Goal: Task Accomplishment & Management: Manage account settings

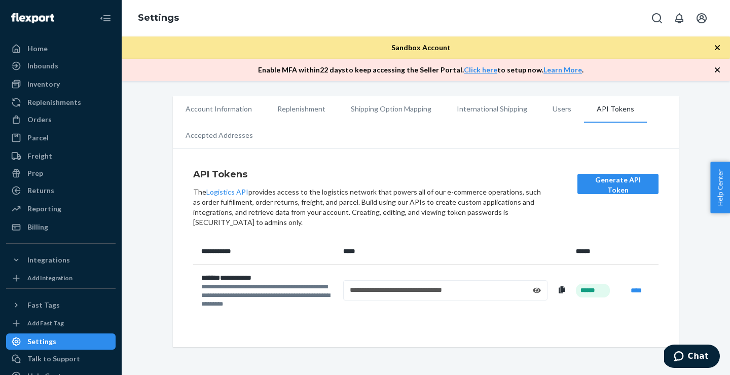
scroll to position [2, 0]
click at [412, 47] on span "Sandbox Account" at bounding box center [420, 47] width 59 height 9
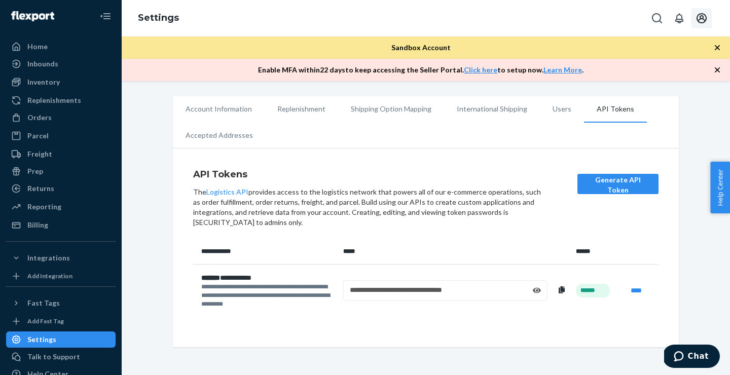
click at [700, 18] on icon "Open account menu" at bounding box center [702, 18] width 10 height 10
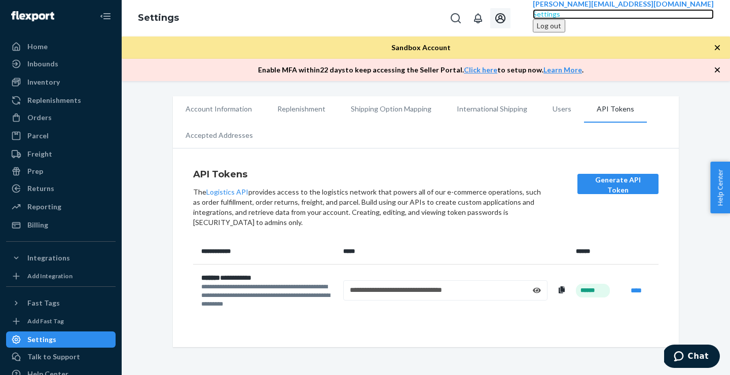
click at [631, 19] on div "Settings" at bounding box center [623, 14] width 181 height 10
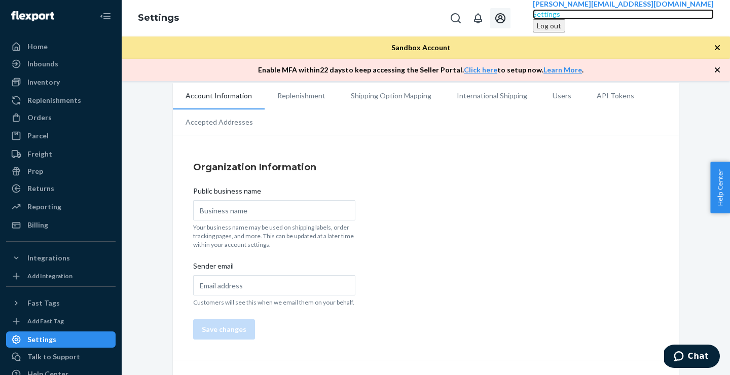
scroll to position [15, 0]
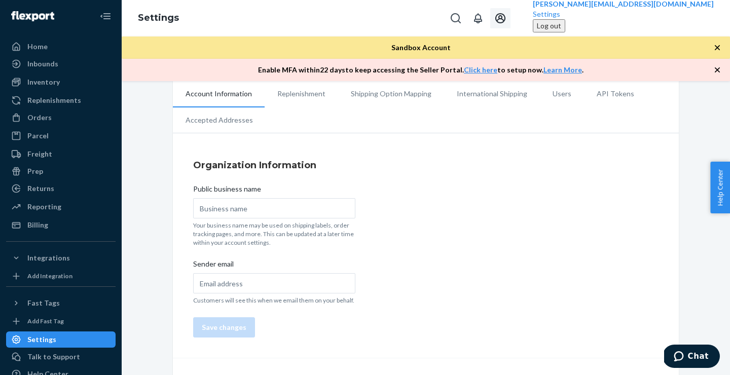
click at [552, 97] on li "Users" at bounding box center [562, 93] width 44 height 25
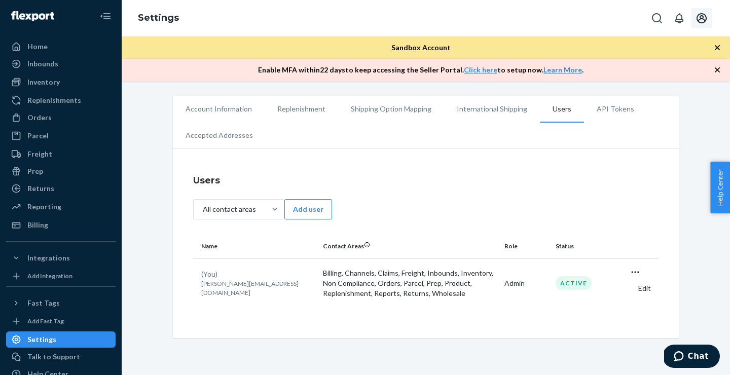
scroll to position [39, 0]
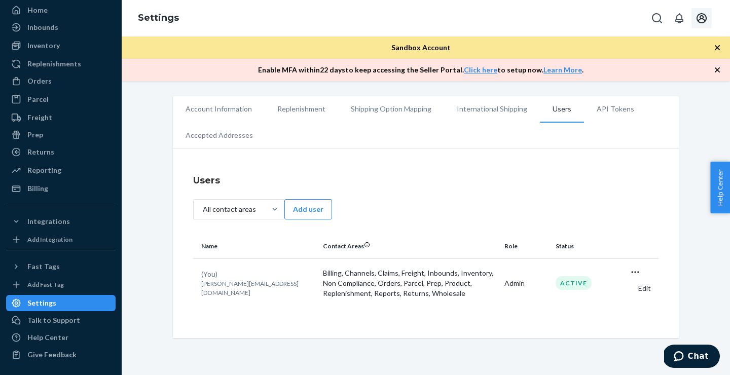
click at [593, 109] on li "API Tokens" at bounding box center [615, 108] width 63 height 25
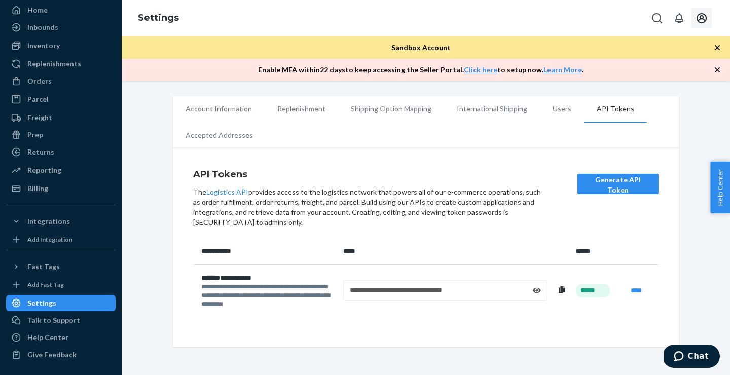
click at [535, 288] on icon at bounding box center [537, 291] width 8 height 6
click at [504, 288] on div "**********" at bounding box center [445, 290] width 191 height 10
click at [634, 289] on link "****" at bounding box center [636, 290] width 11 height 7
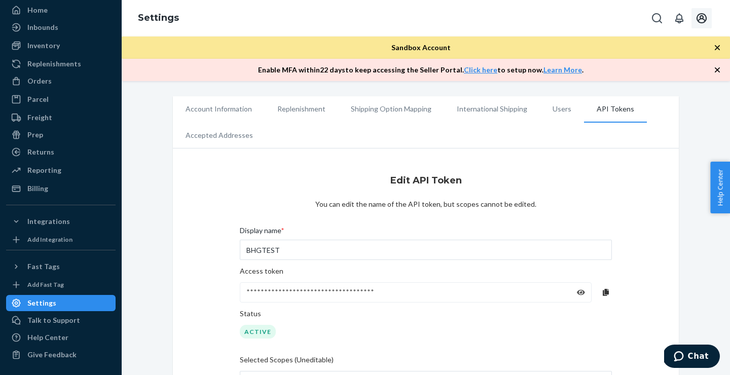
scroll to position [145, 0]
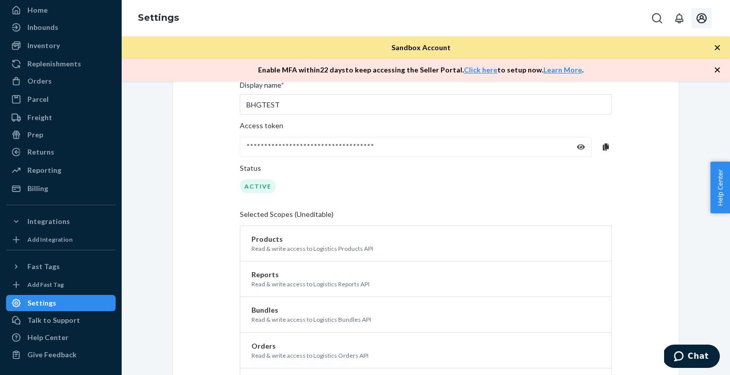
click at [580, 145] on icon at bounding box center [581, 147] width 8 height 6
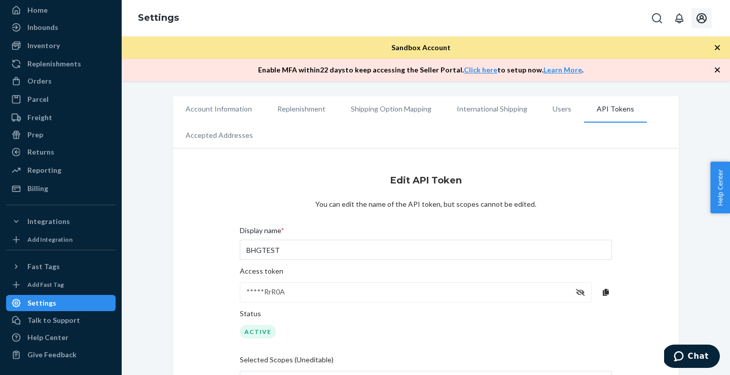
click at [604, 107] on li "API Tokens" at bounding box center [615, 109] width 63 height 26
click at [49, 45] on div "Inventory" at bounding box center [43, 46] width 32 height 10
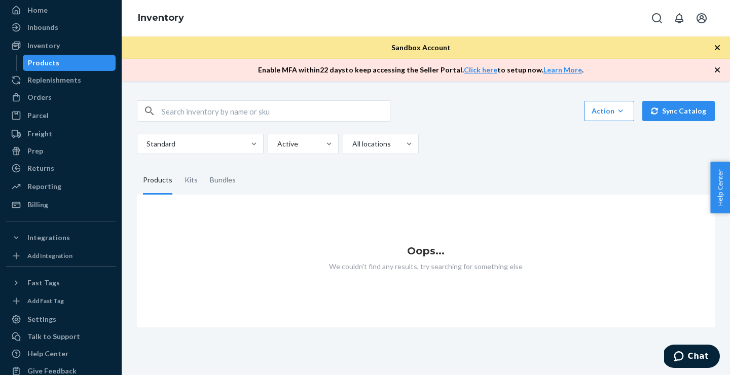
click at [50, 61] on div "Products" at bounding box center [43, 63] width 31 height 10
click at [626, 111] on icon "button" at bounding box center [620, 111] width 10 height 10
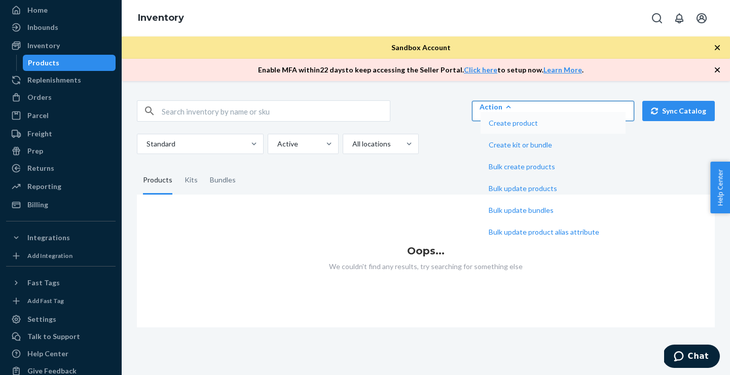
click at [599, 127] on span "Create product" at bounding box center [544, 123] width 111 height 7
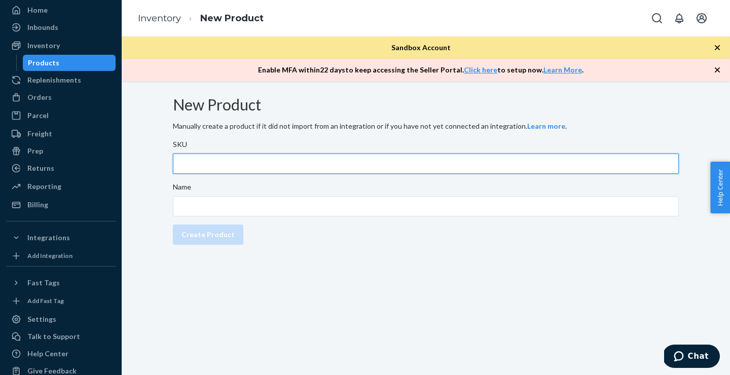
click at [330, 174] on input "SKU" at bounding box center [426, 164] width 506 height 20
type input "TEST"
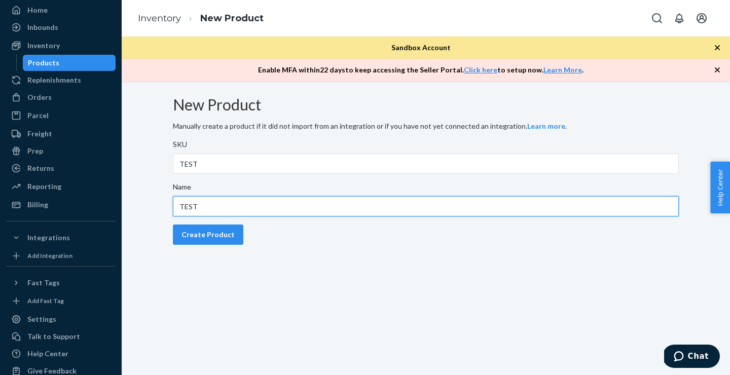
type input "TEST"
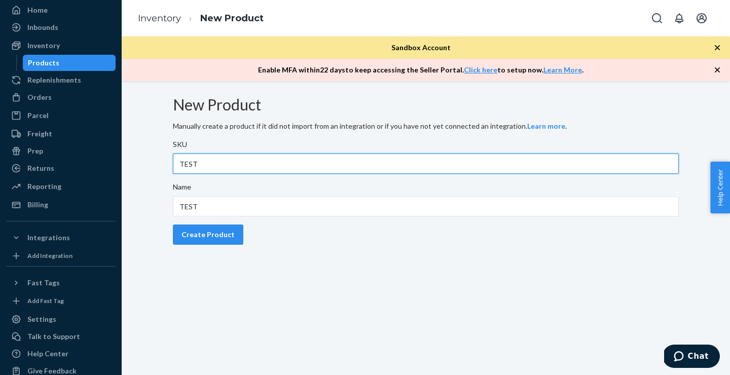
click at [245, 173] on input "TEST" at bounding box center [426, 164] width 506 height 20
type input "TEST001"
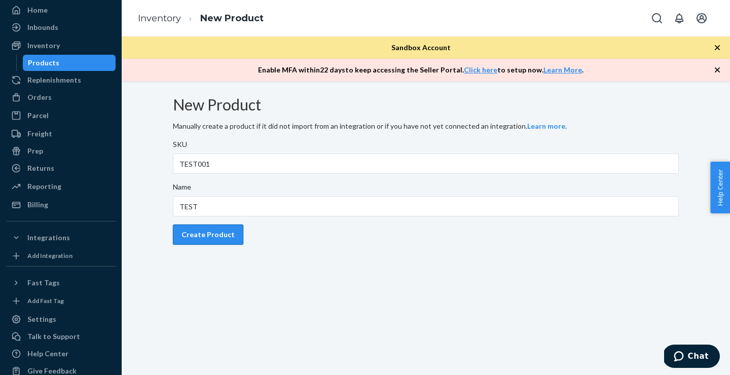
click at [221, 240] on div "Create Product" at bounding box center [207, 235] width 53 height 10
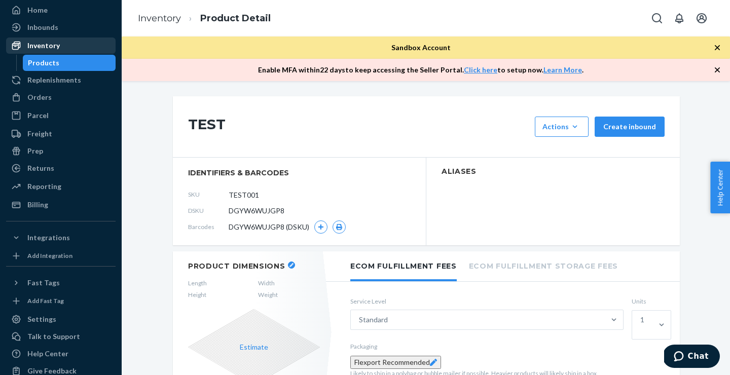
click at [55, 46] on div "Inventory" at bounding box center [43, 46] width 32 height 10
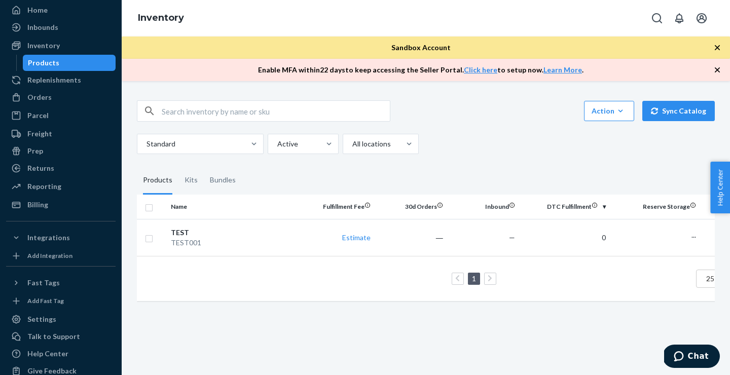
click at [48, 63] on div "Products" at bounding box center [43, 63] width 31 height 10
click at [185, 235] on div "TEST" at bounding box center [234, 233] width 127 height 10
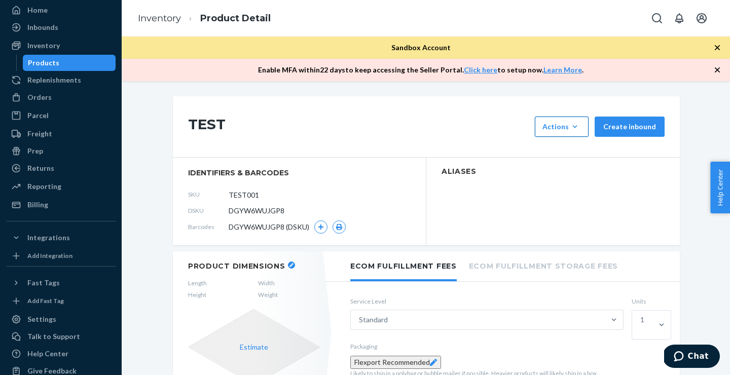
click at [580, 125] on icon "button" at bounding box center [575, 127] width 10 height 10
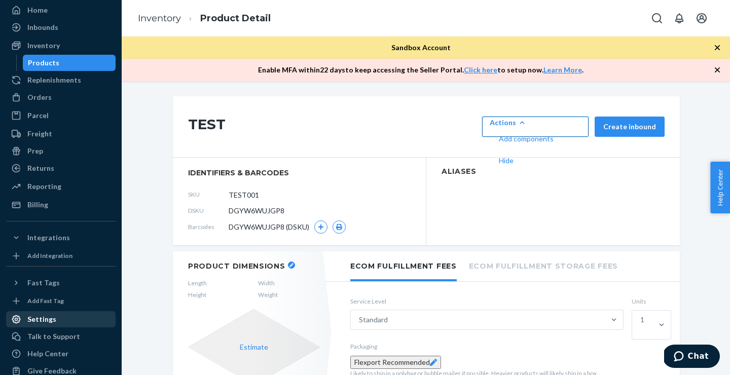
click at [44, 317] on div "Settings" at bounding box center [41, 319] width 29 height 10
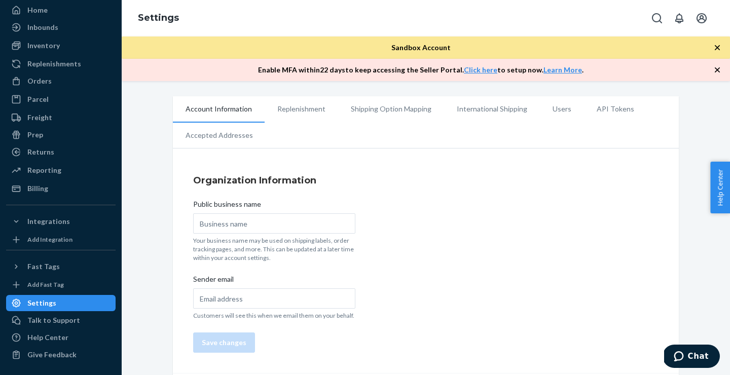
click at [306, 110] on li "Replenishment" at bounding box center [302, 108] width 74 height 25
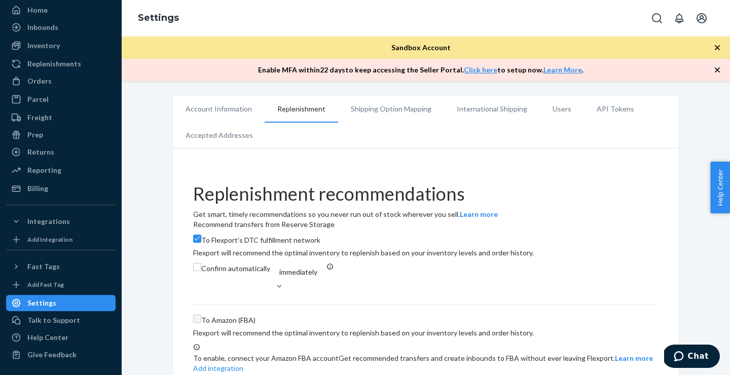
click at [557, 109] on li "Users" at bounding box center [562, 108] width 44 height 25
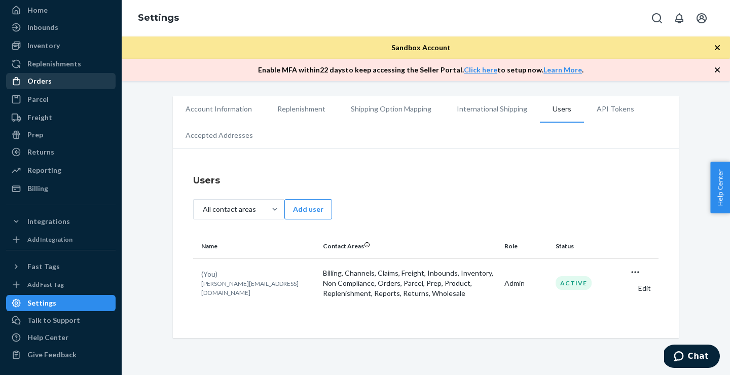
click at [45, 84] on div "Orders" at bounding box center [39, 81] width 24 height 10
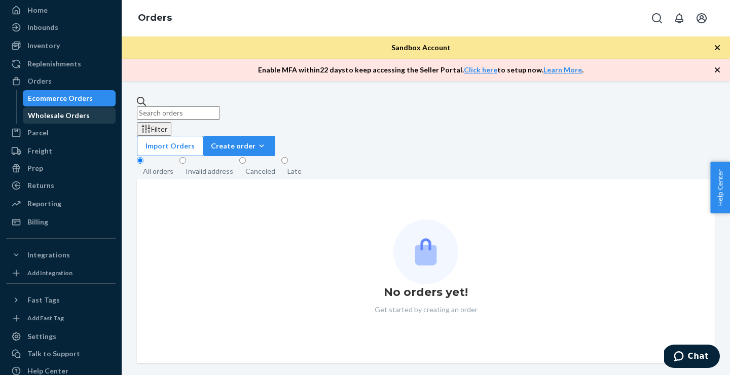
click at [47, 115] on div "Wholesale Orders" at bounding box center [59, 116] width 62 height 10
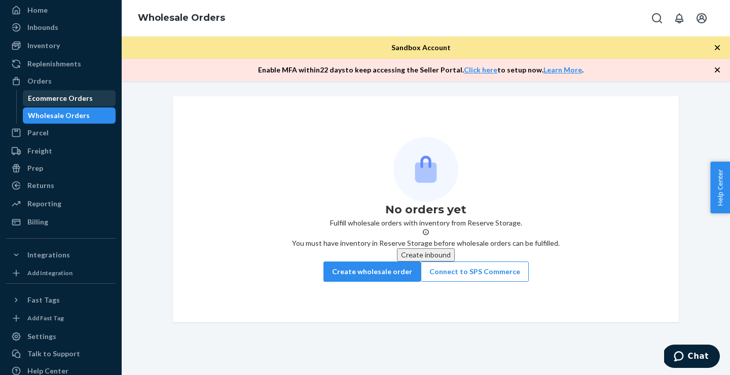
click at [54, 99] on div "Ecommerce Orders" at bounding box center [60, 98] width 65 height 10
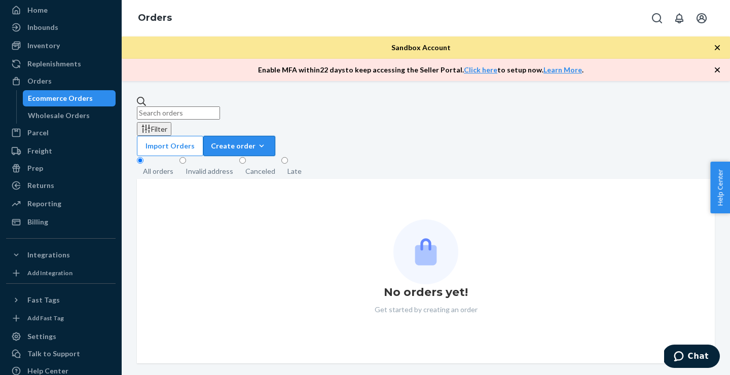
click at [268, 141] on div "Create order" at bounding box center [239, 146] width 57 height 10
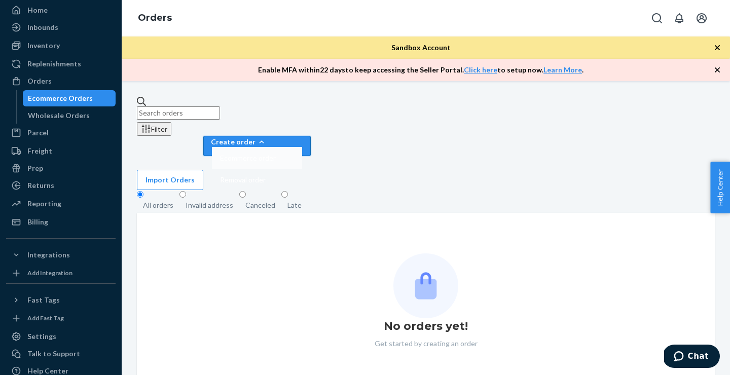
click at [276, 155] on span "Ecommerce order" at bounding box center [248, 158] width 56 height 7
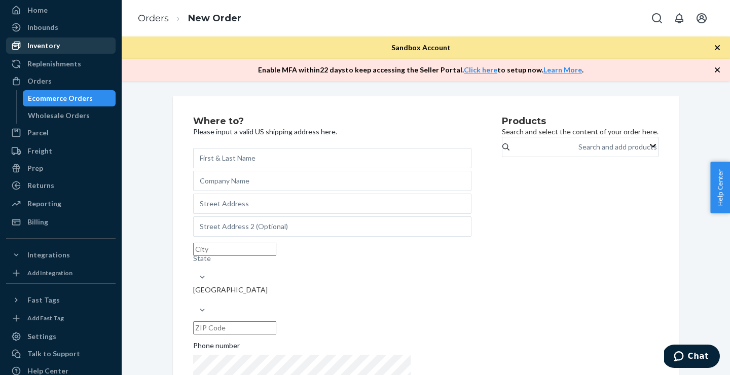
click at [50, 46] on div "Inventory" at bounding box center [43, 46] width 32 height 10
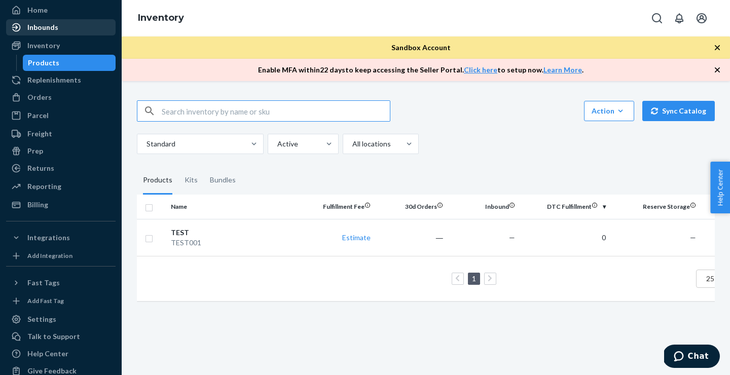
click at [50, 28] on div "Inbounds" at bounding box center [42, 27] width 31 height 10
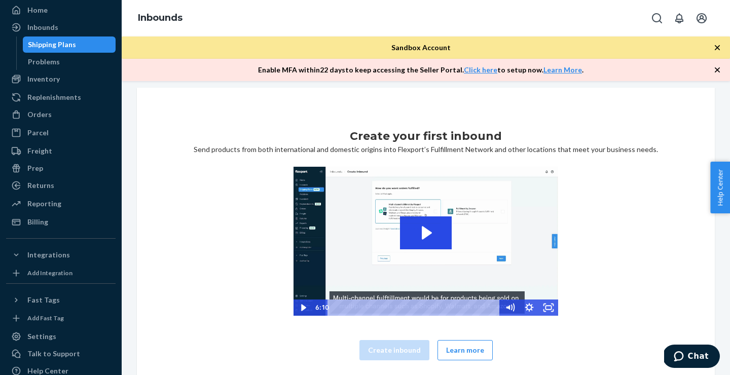
scroll to position [6, 0]
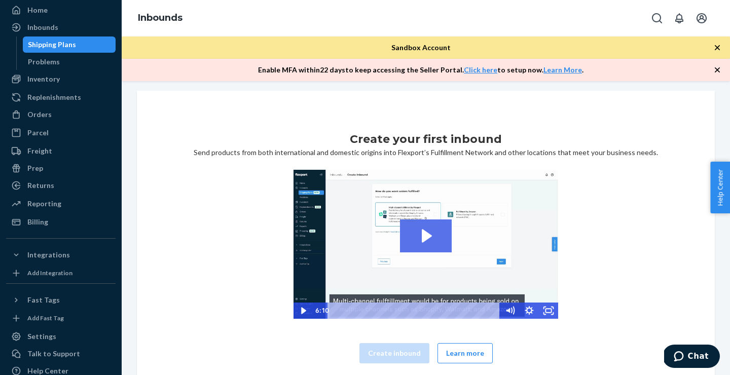
click at [443, 227] on icon "Play Video: 2023-09-11_Flexport_Inbounds_HighRes" at bounding box center [426, 236] width 52 height 33
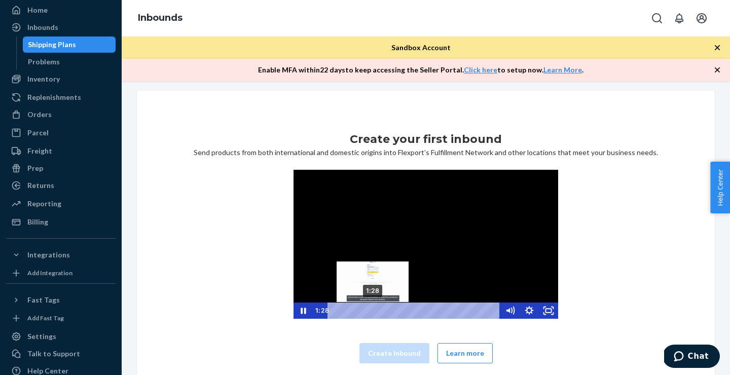
drag, startPoint x: 336, startPoint y: 310, endPoint x: 398, endPoint y: 310, distance: 61.8
click at [376, 311] on div "Playbar" at bounding box center [373, 311] width 6 height 6
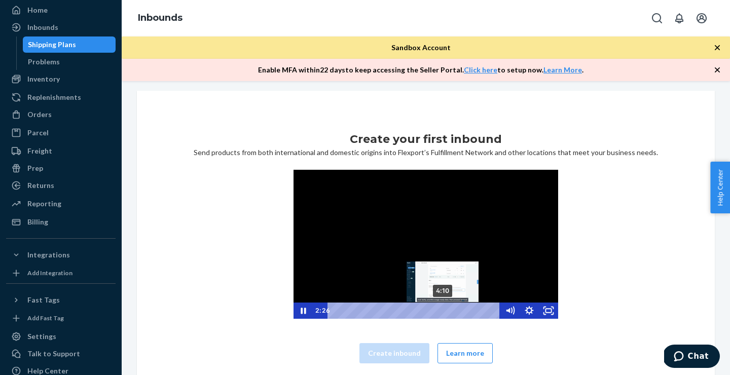
click at [444, 308] on div "4:10" at bounding box center [415, 311] width 161 height 16
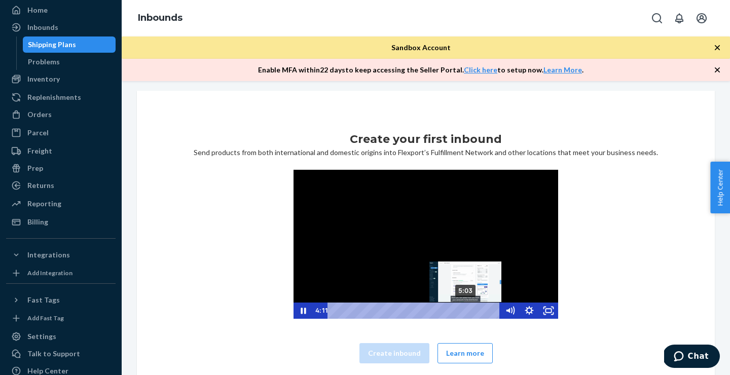
click at [467, 308] on div "5:03" at bounding box center [415, 311] width 161 height 16
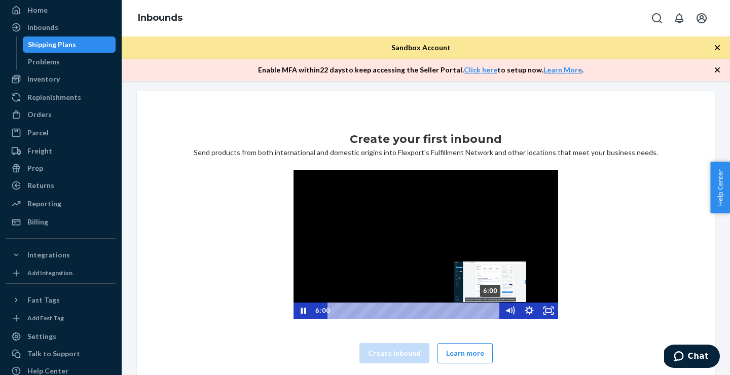
click at [491, 310] on div "6:00" at bounding box center [415, 311] width 161 height 16
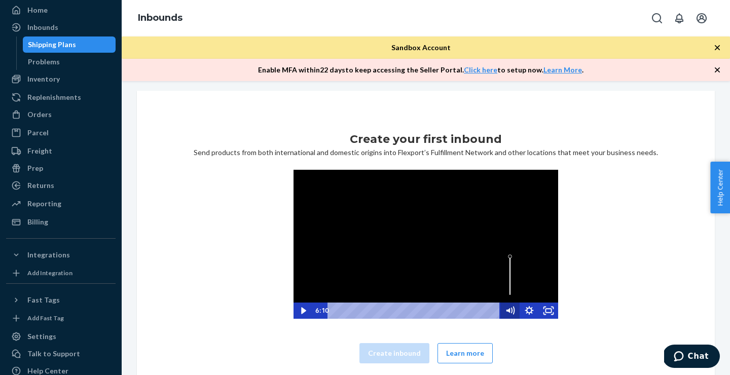
drag, startPoint x: 492, startPoint y: 310, endPoint x: 503, endPoint y: 310, distance: 11.2
click at [503, 310] on div "6:10 6:10" at bounding box center [426, 311] width 265 height 16
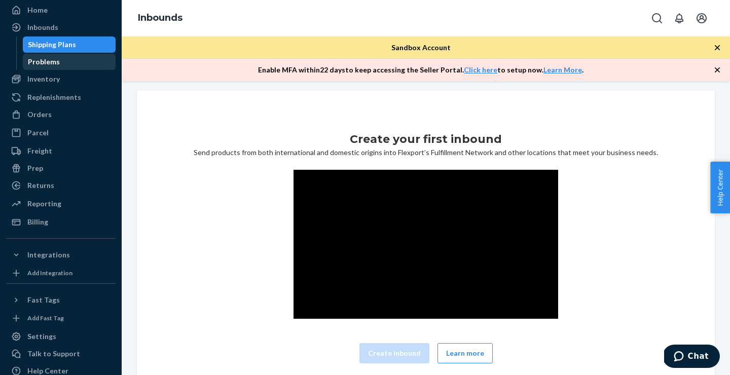
click at [57, 64] on div "Problems" at bounding box center [44, 62] width 32 height 10
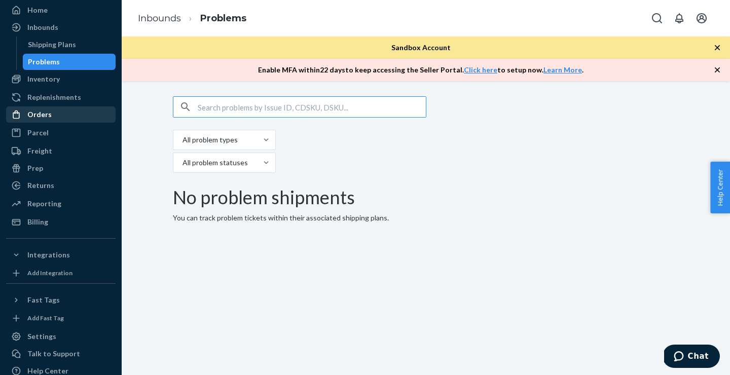
click at [42, 116] on div "Orders" at bounding box center [39, 114] width 24 height 10
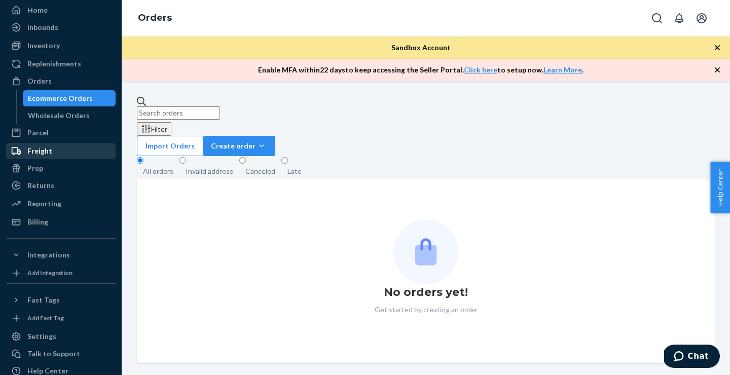
click at [39, 153] on div "Freight" at bounding box center [39, 151] width 25 height 10
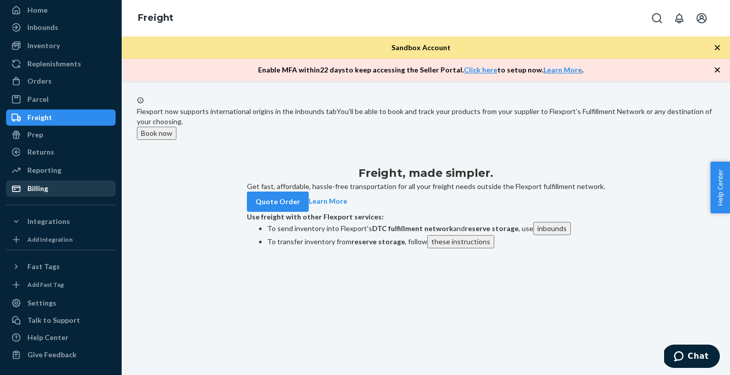
click at [39, 187] on div "Billing" at bounding box center [37, 189] width 21 height 10
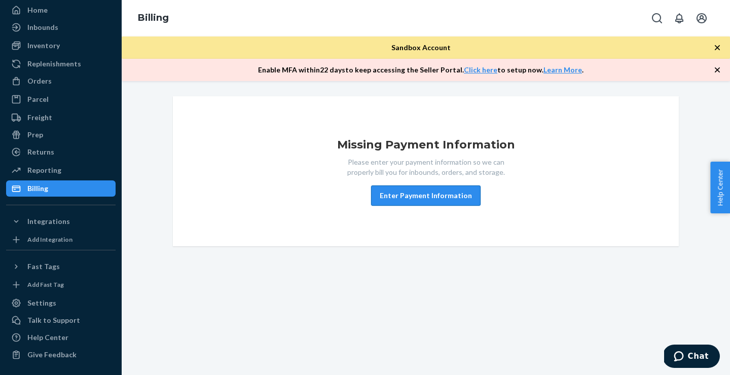
click at [396, 197] on button "Enter Payment Information" at bounding box center [425, 196] width 109 height 20
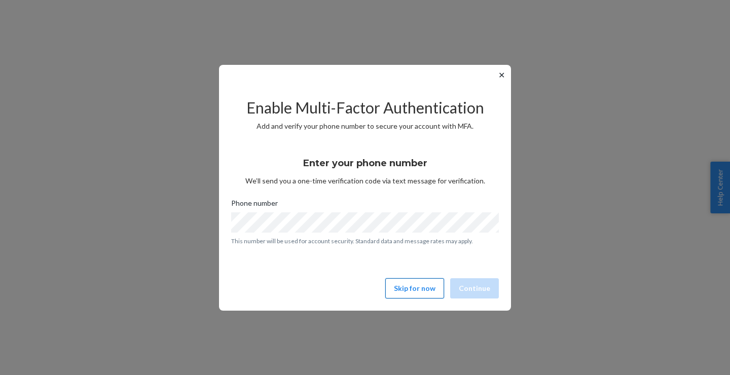
click at [424, 291] on button "Skip for now" at bounding box center [414, 288] width 59 height 20
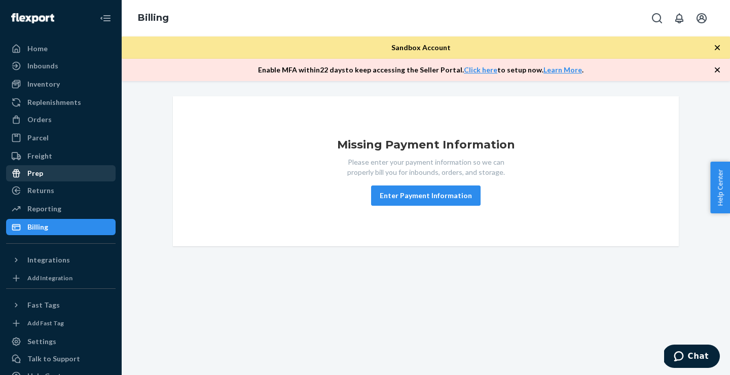
click at [38, 175] on div "Prep" at bounding box center [35, 173] width 16 height 10
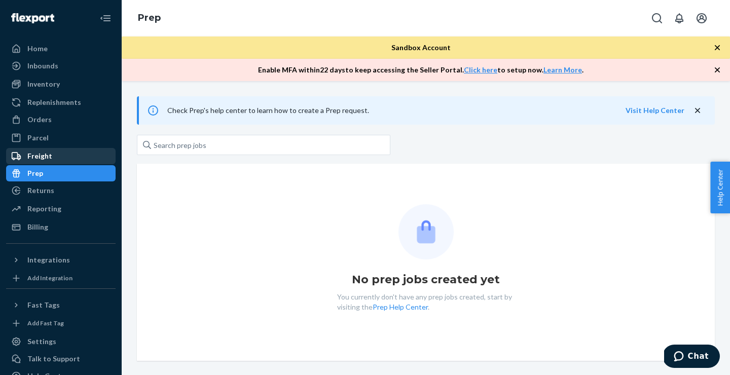
click at [43, 158] on div "Freight" at bounding box center [39, 156] width 25 height 10
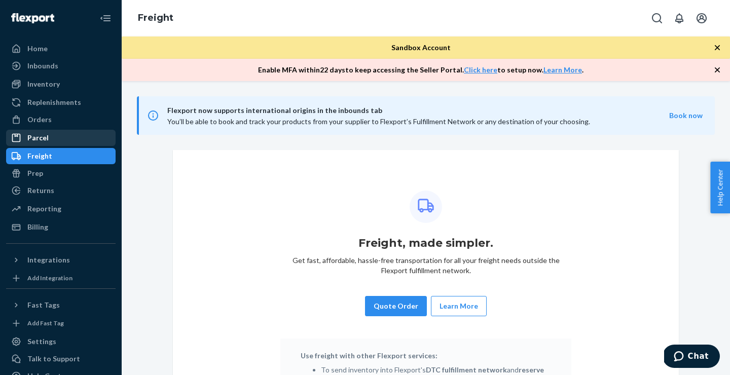
click at [42, 138] on div "Parcel" at bounding box center [37, 138] width 21 height 10
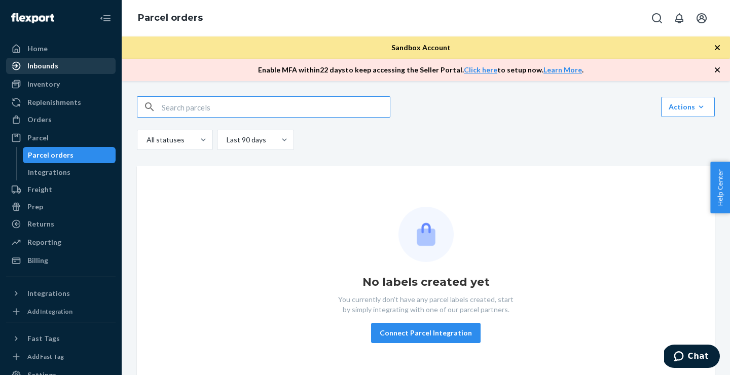
click at [40, 64] on div "Inbounds" at bounding box center [42, 66] width 31 height 10
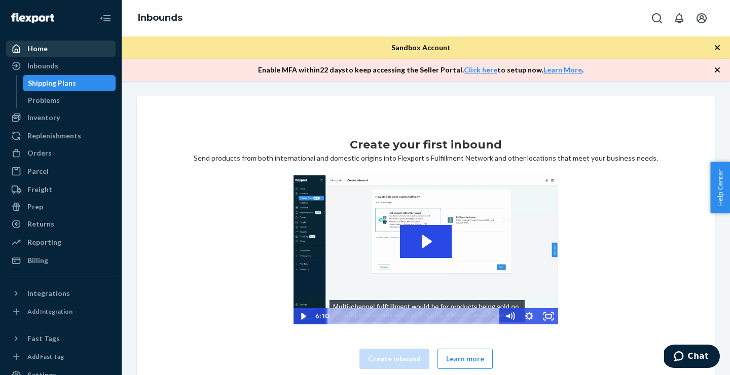
click at [38, 53] on div "Home" at bounding box center [37, 49] width 20 height 10
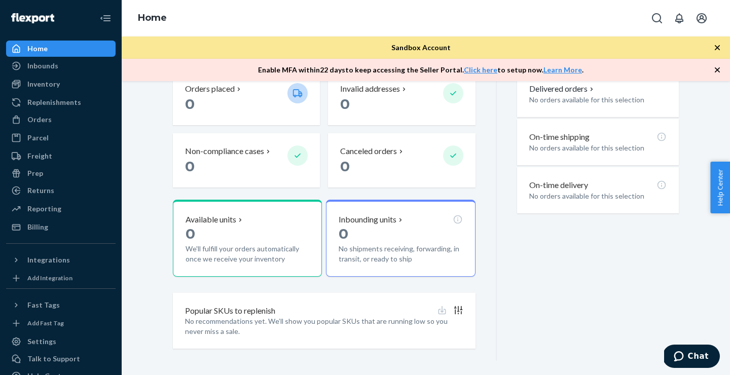
scroll to position [283, 0]
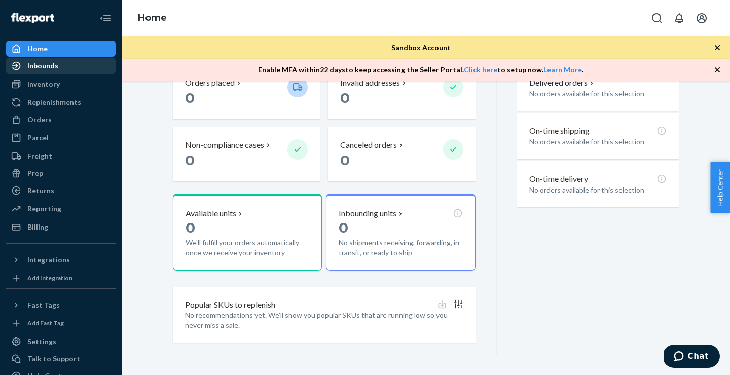
click at [48, 67] on div "Inbounds" at bounding box center [42, 66] width 31 height 10
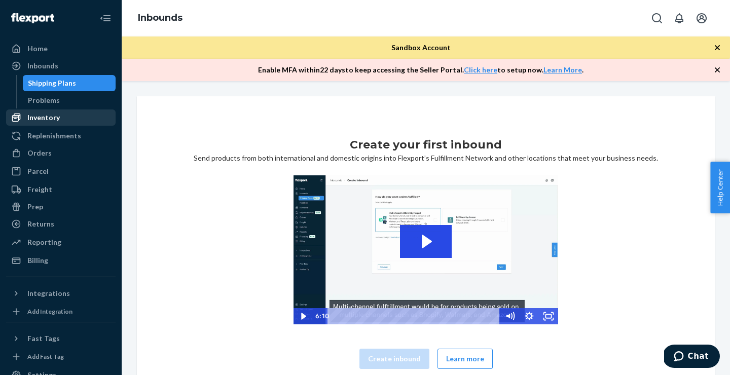
click at [46, 118] on div "Inventory" at bounding box center [43, 118] width 32 height 10
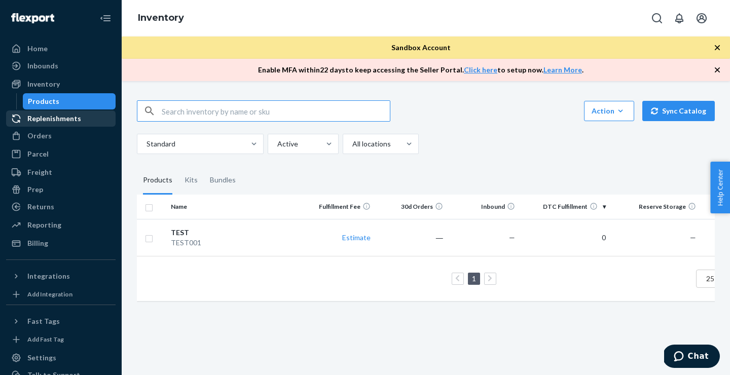
click at [56, 120] on div "Replenishments" at bounding box center [54, 119] width 54 height 10
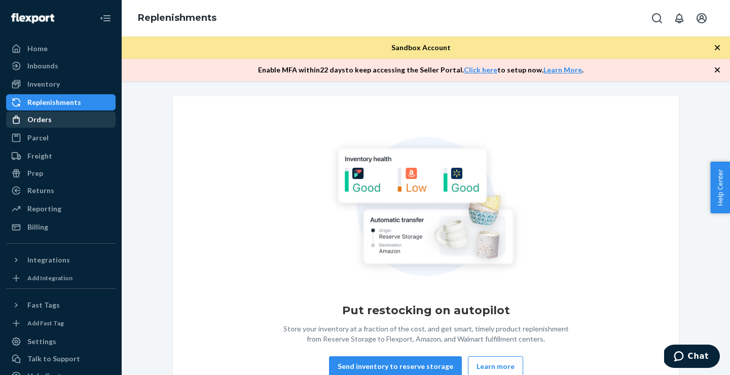
click at [45, 121] on div "Orders" at bounding box center [39, 120] width 24 height 10
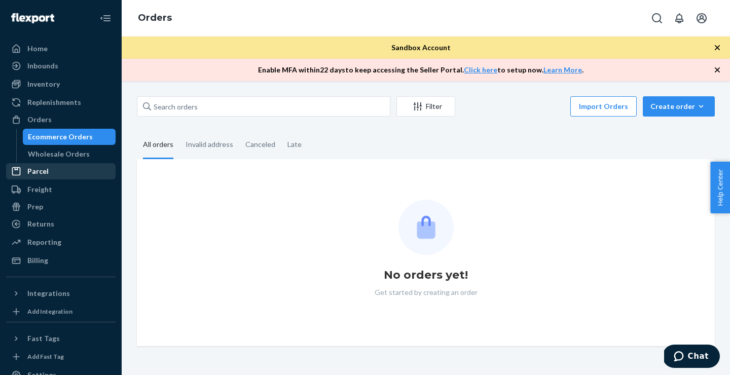
click at [41, 172] on div "Parcel" at bounding box center [37, 171] width 21 height 10
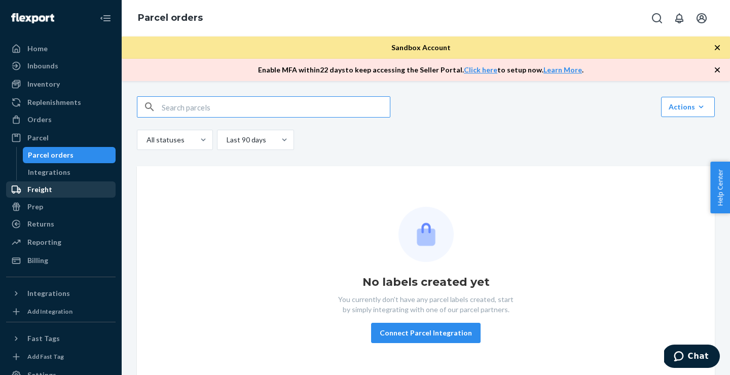
click at [40, 189] on div "Freight" at bounding box center [39, 190] width 25 height 10
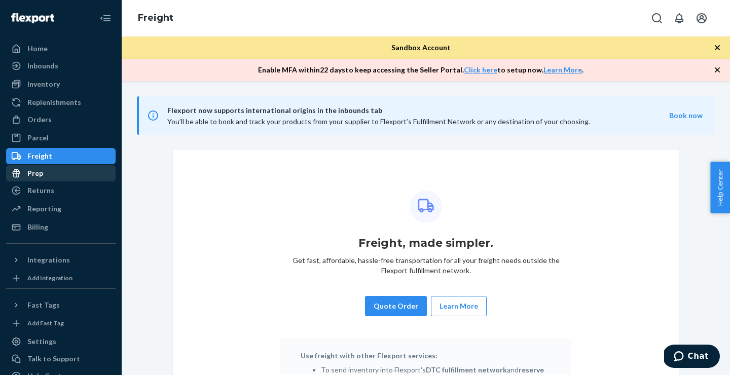
click at [38, 175] on div "Prep" at bounding box center [35, 173] width 16 height 10
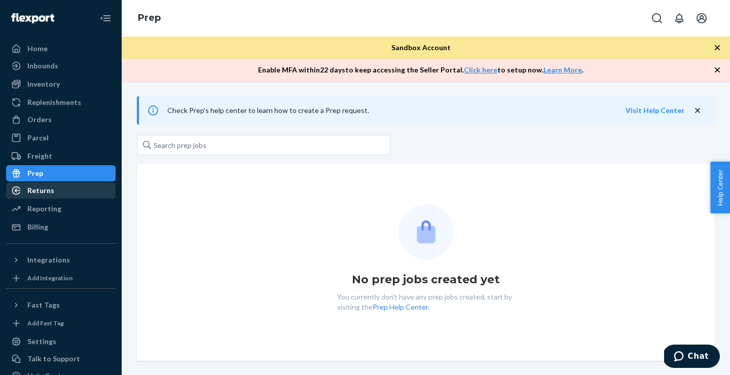
click at [38, 189] on div "Returns" at bounding box center [40, 191] width 27 height 10
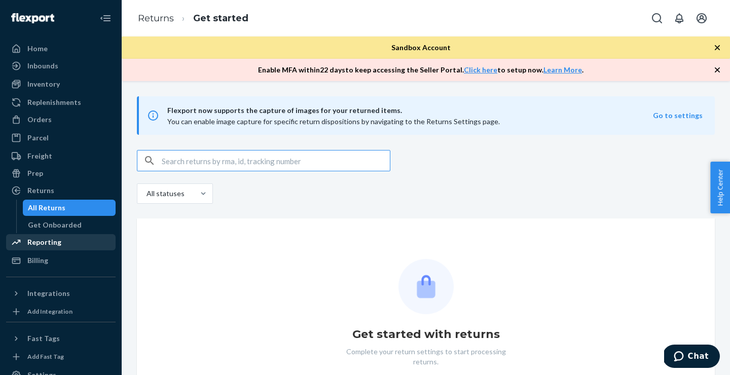
click at [42, 247] on div "Reporting" at bounding box center [44, 242] width 34 height 10
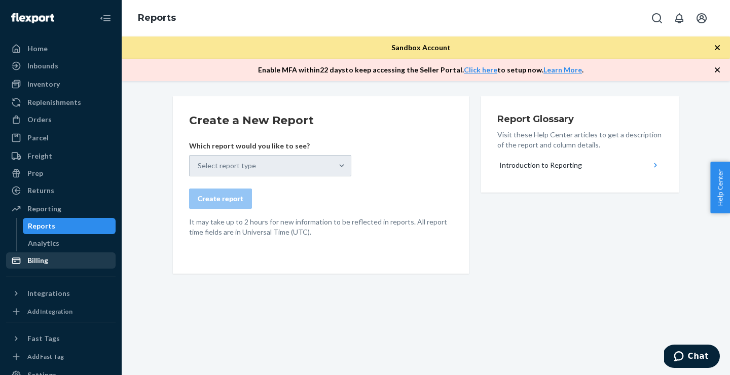
click at [41, 260] on div "Billing" at bounding box center [37, 260] width 21 height 10
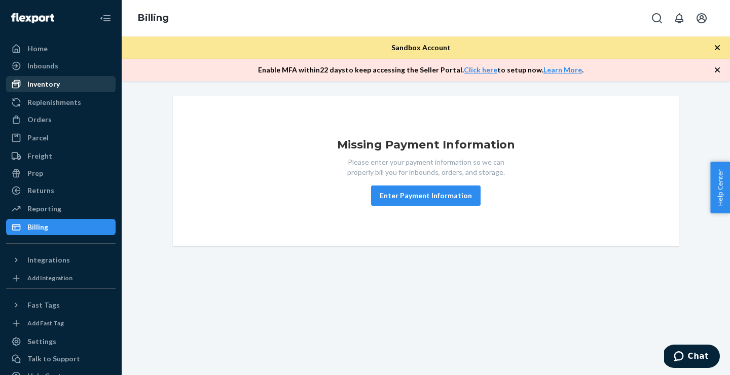
click at [42, 89] on div "Inventory" at bounding box center [43, 84] width 32 height 10
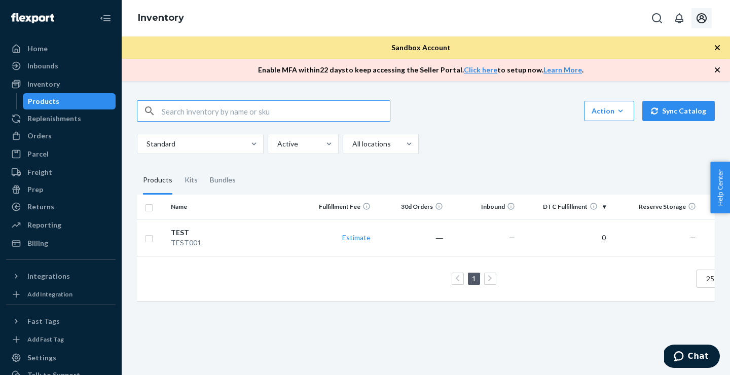
click at [704, 19] on icon "Open account menu" at bounding box center [702, 18] width 10 height 10
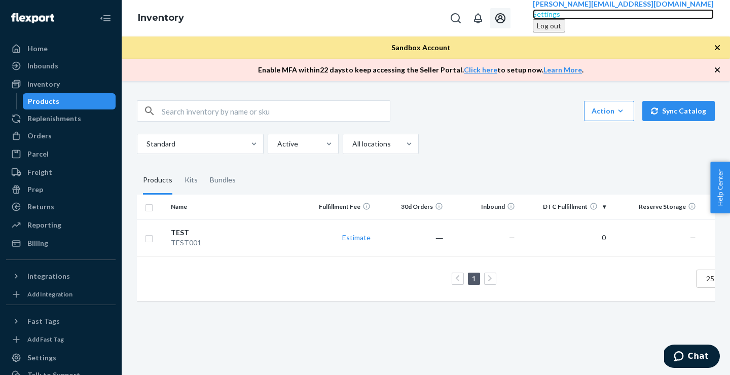
click at [638, 19] on div "Settings" at bounding box center [623, 14] width 181 height 10
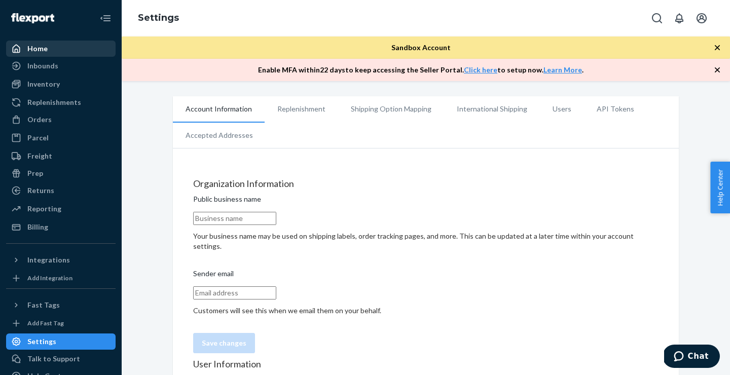
click at [34, 48] on div "Home" at bounding box center [37, 49] width 20 height 10
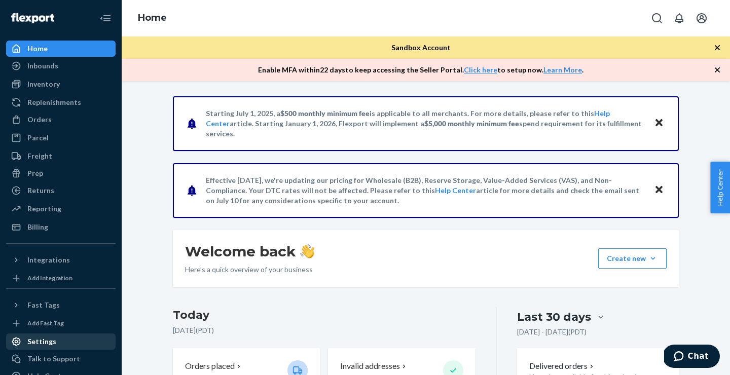
click at [44, 341] on div "Settings" at bounding box center [41, 342] width 29 height 10
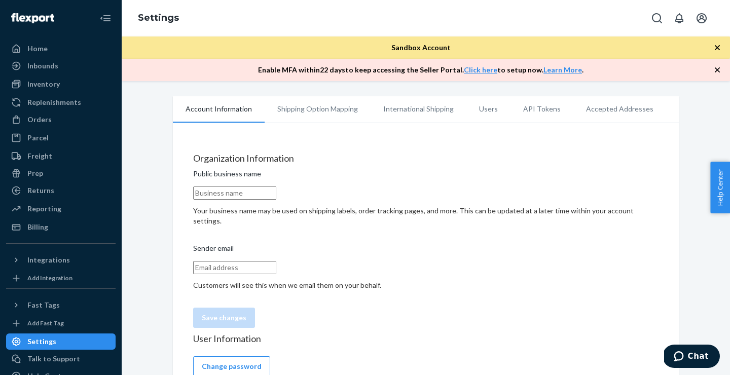
click at [532, 106] on li "API Tokens" at bounding box center [541, 108] width 63 height 25
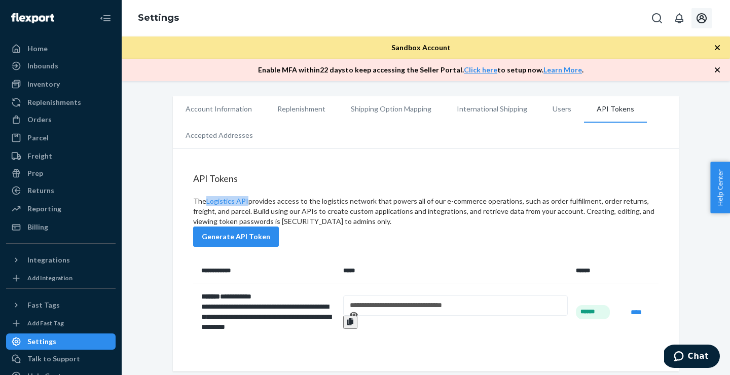
click at [701, 18] on icon "Open account menu" at bounding box center [702, 18] width 10 height 10
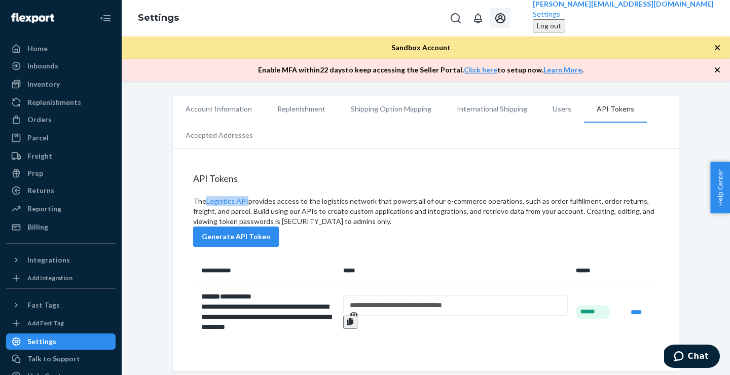
click at [561, 31] on div "Log out" at bounding box center [549, 26] width 24 height 10
